Goal: Find specific fact: Find specific fact

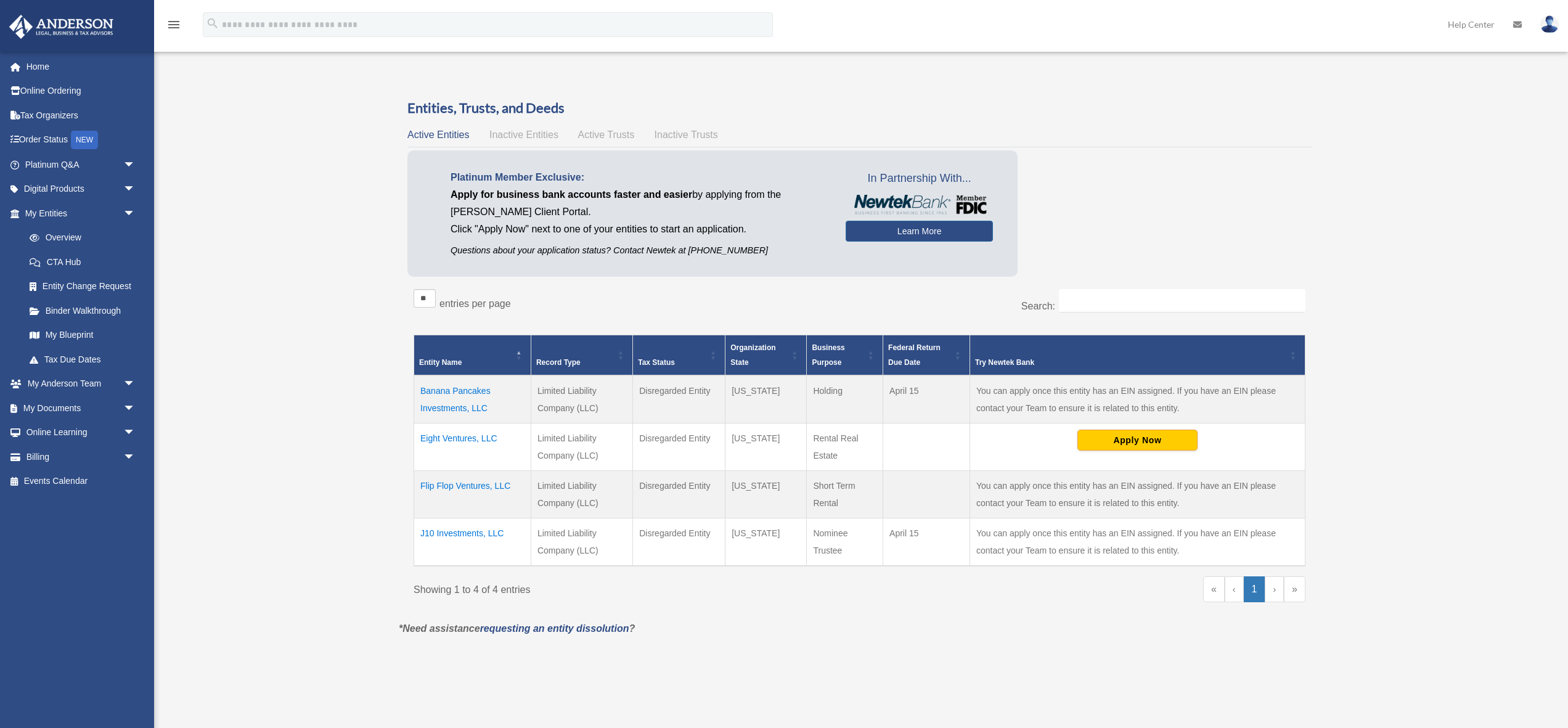
click at [470, 437] on td "Eight Ventures, LLC" at bounding box center [473, 447] width 117 height 47
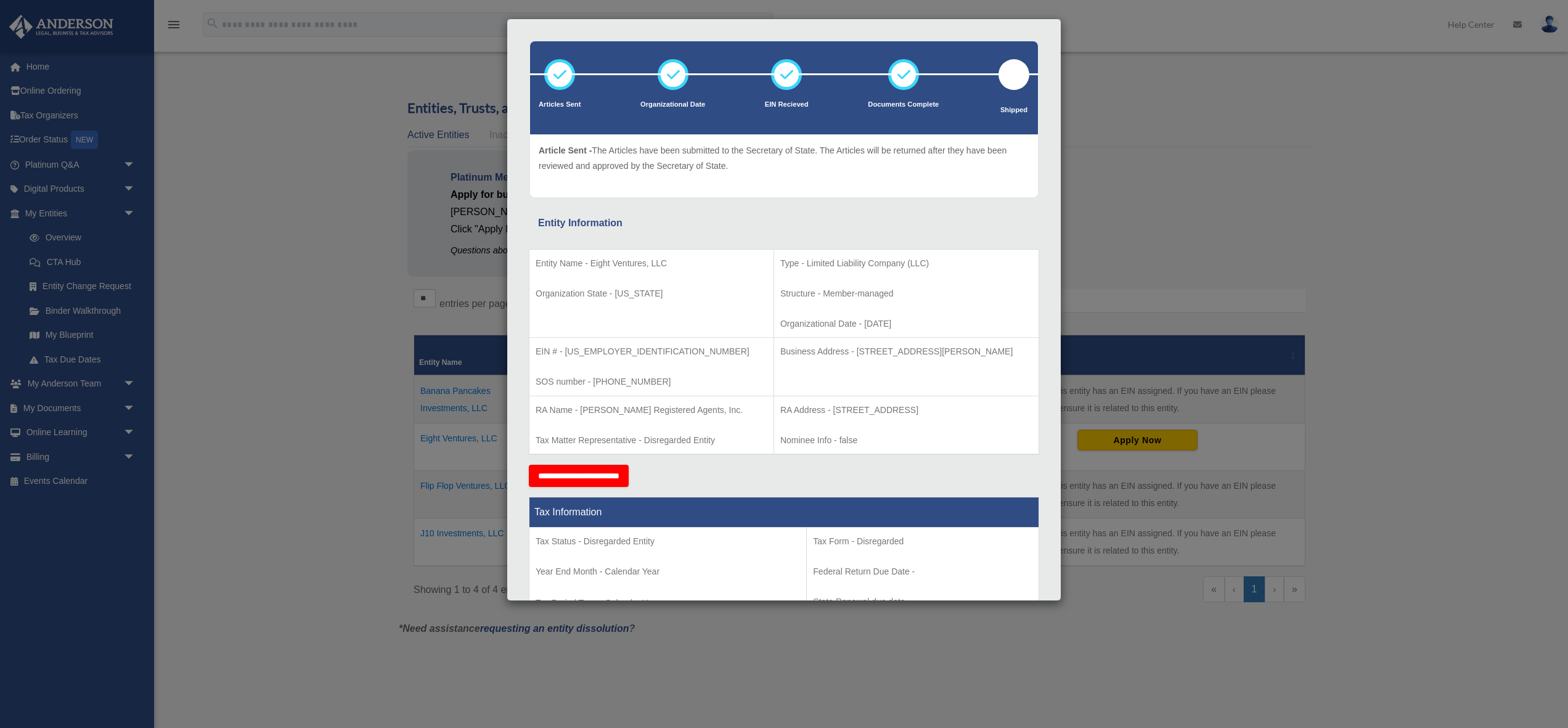
scroll to position [46, 0]
drag, startPoint x: 818, startPoint y: 350, endPoint x: 1011, endPoint y: 347, distance: 193.0
click at [1011, 347] on p "Business Address - [STREET_ADDRESS][PERSON_NAME]" at bounding box center [906, 351] width 252 height 15
copy p "[STREET_ADDRESS][PERSON_NAME]"
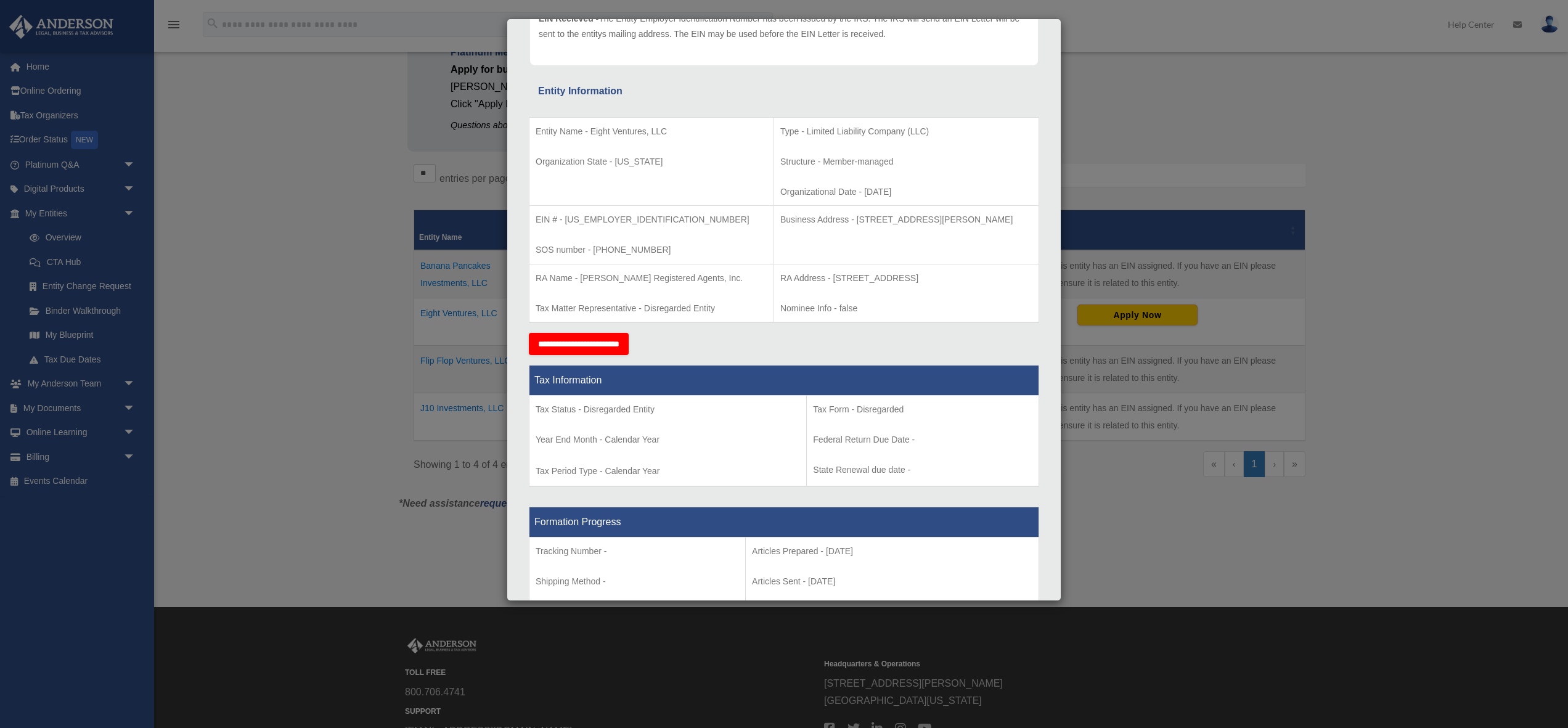
scroll to position [0, 0]
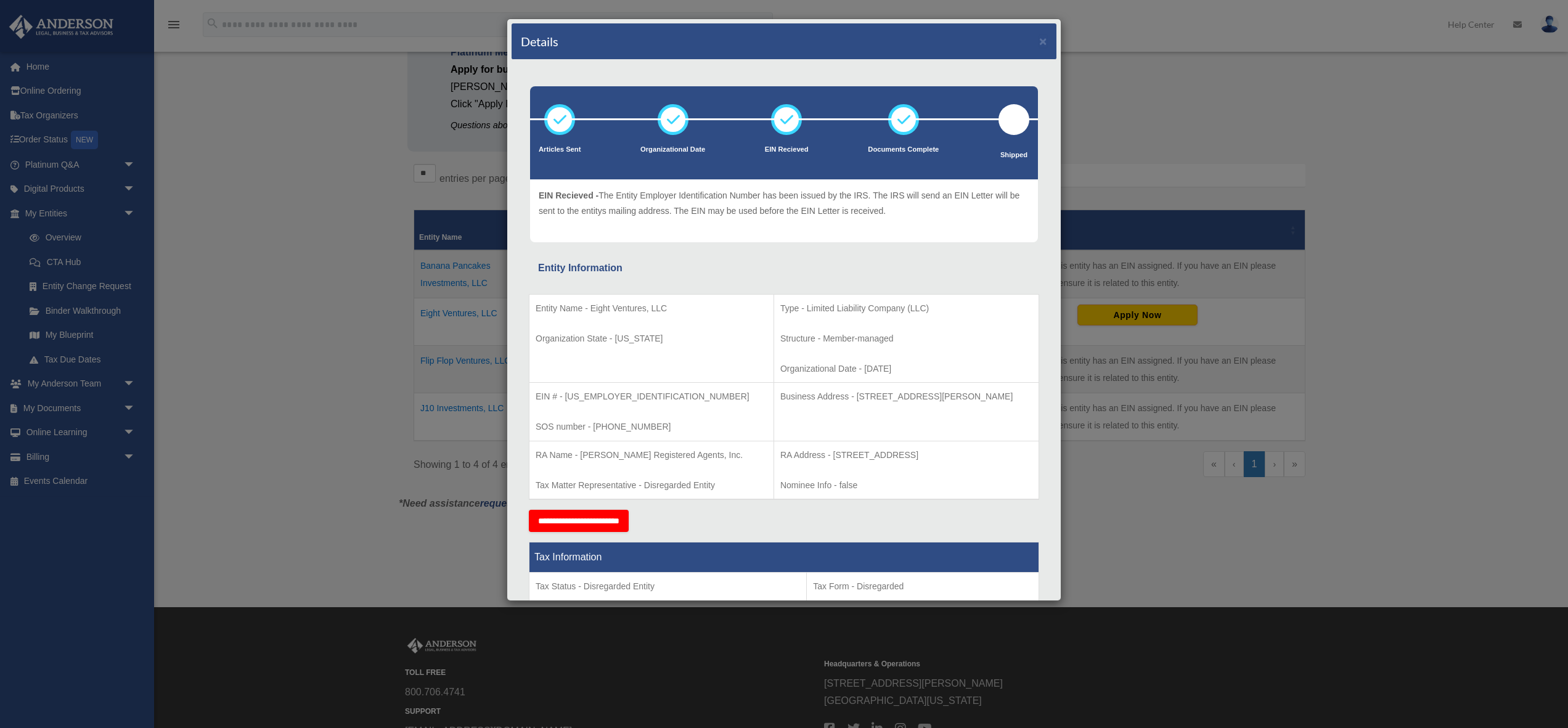
click at [1150, 138] on div "Details × Articles Sent Organizational Date" at bounding box center [784, 364] width 1568 height 728
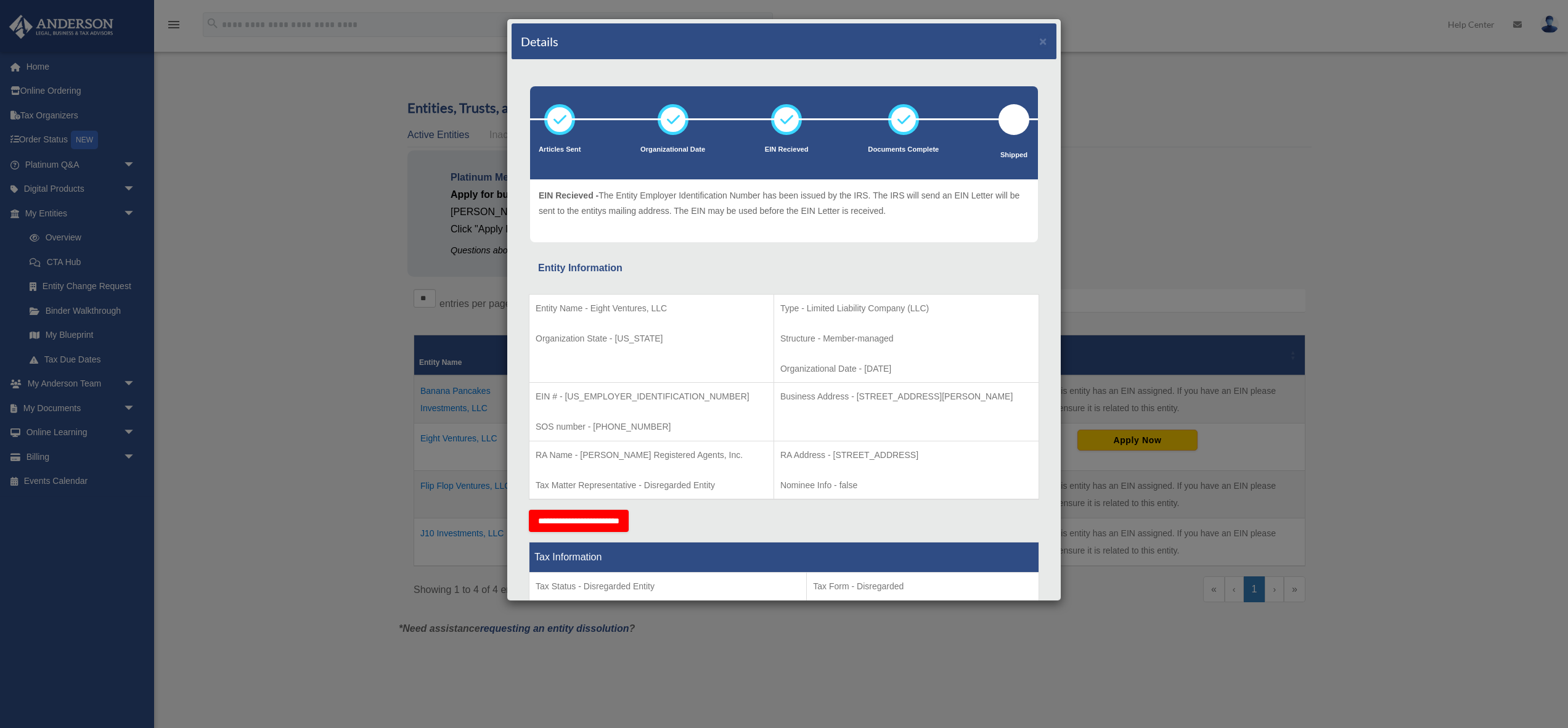
click at [46, 556] on div "Details × Articles Sent Organizational Date" at bounding box center [784, 364] width 1568 height 728
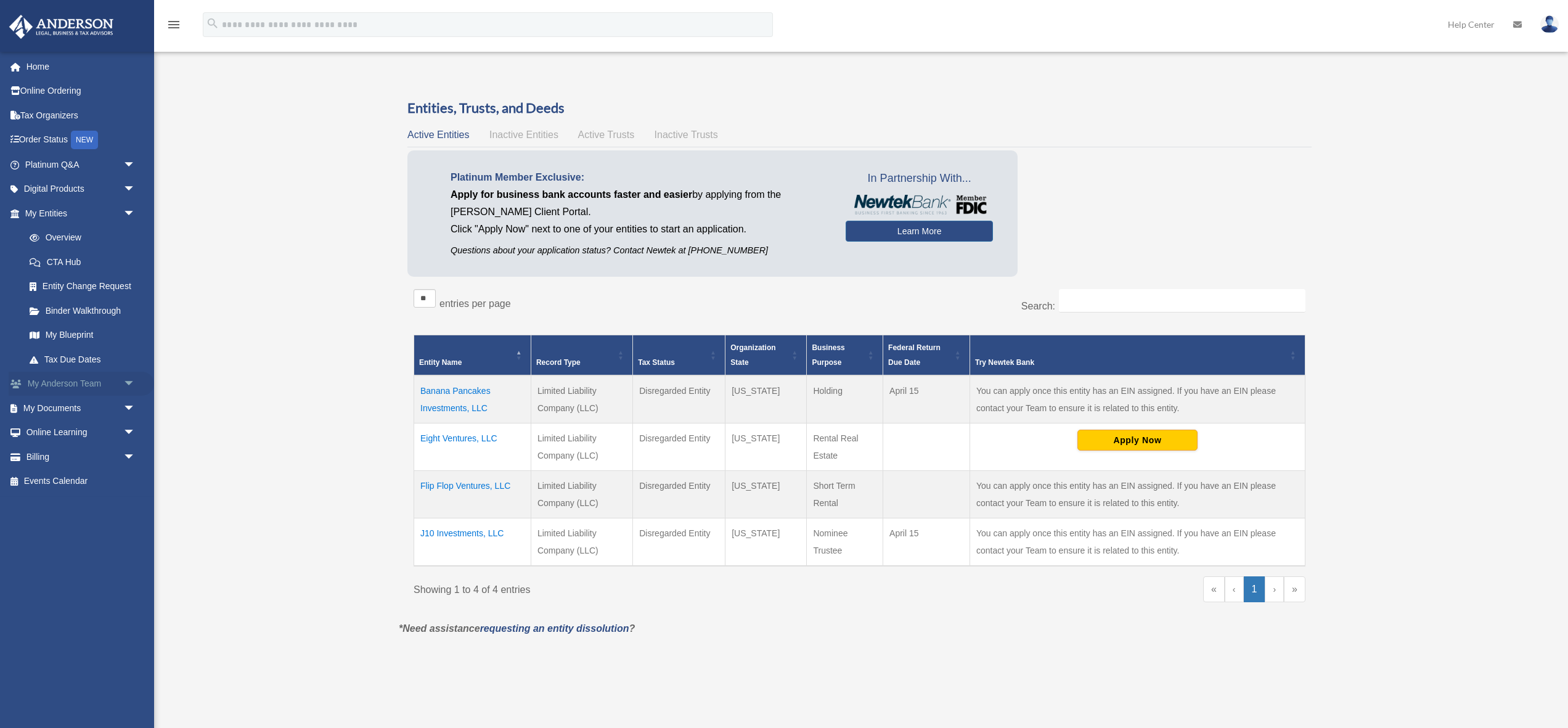
click at [77, 383] on link "My Anderson Team arrow_drop_down" at bounding box center [81, 384] width 146 height 25
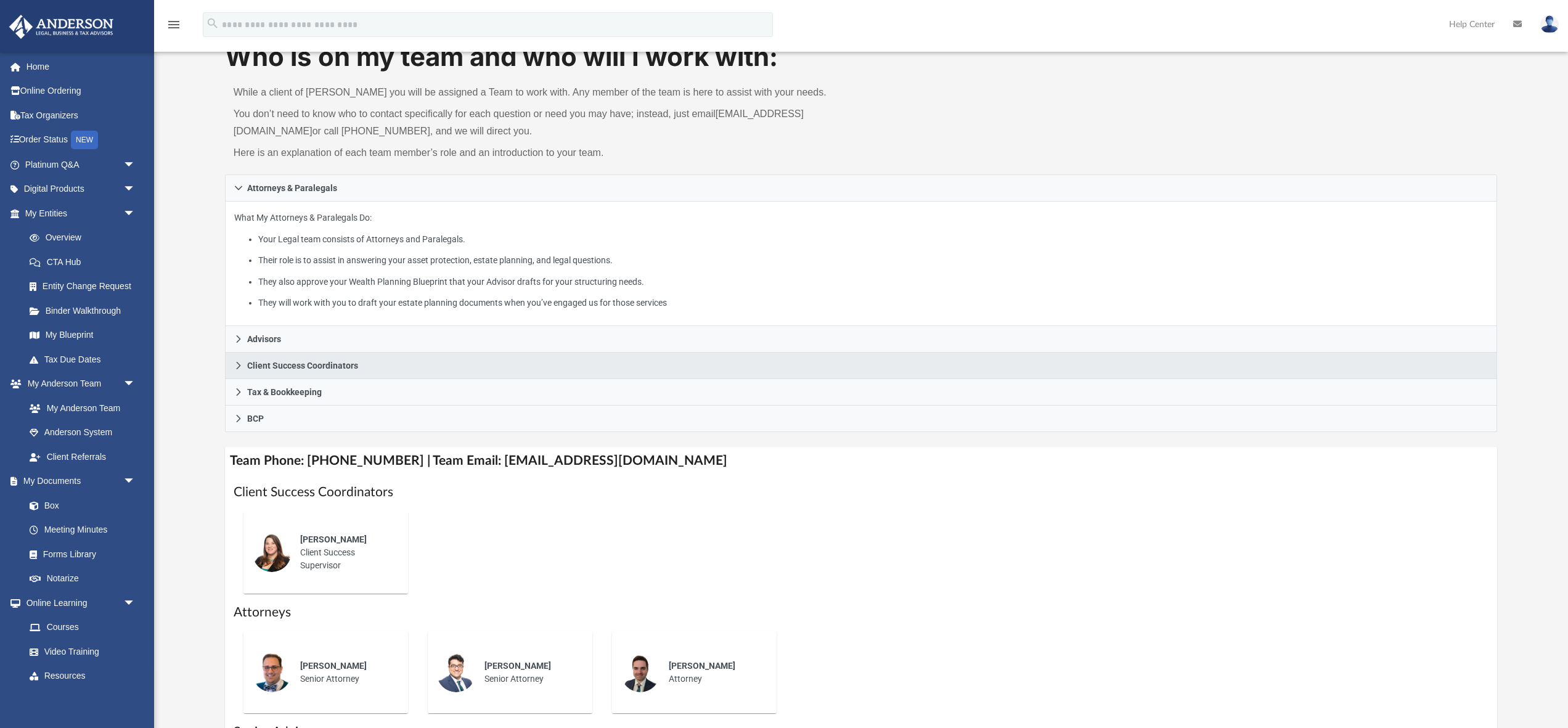
scroll to position [66, 0]
